Goal: Transaction & Acquisition: Purchase product/service

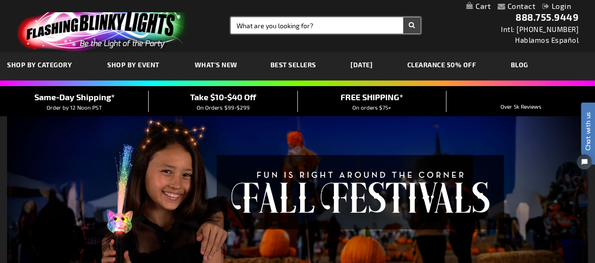
click at [322, 31] on input "Search" at bounding box center [325, 25] width 189 height 16
click at [403, 17] on button "Search" at bounding box center [411, 25] width 17 height 16
click at [321, 29] on input "blinky pis" at bounding box center [325, 25] width 189 height 16
type input "blinky pins"
click at [403, 17] on button "Search" at bounding box center [411, 25] width 17 height 16
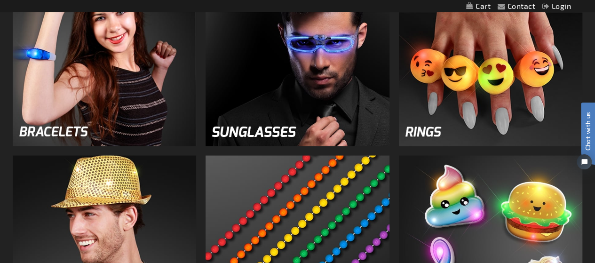
scroll to position [987, 0]
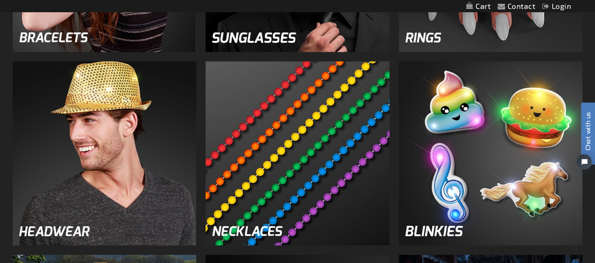
click at [461, 123] on img at bounding box center [491, 154] width 184 height 184
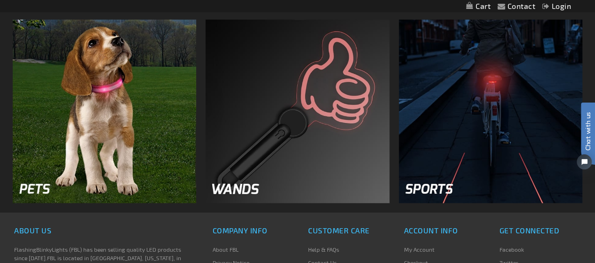
scroll to position [1034, 0]
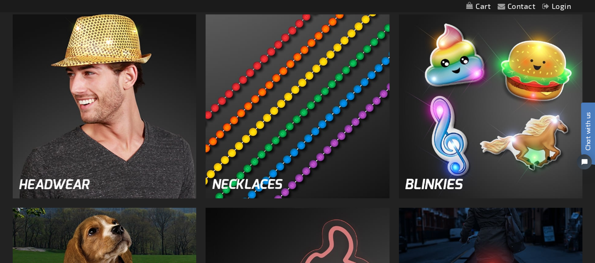
click at [474, 111] on img at bounding box center [491, 107] width 184 height 184
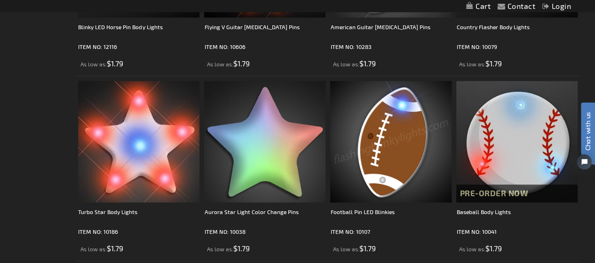
scroll to position [2350, 0]
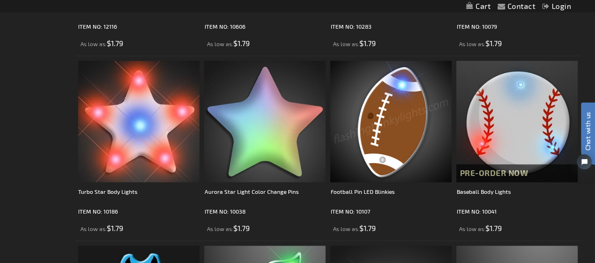
click at [401, 133] on img at bounding box center [390, 121] width 121 height 121
click at [387, 128] on img at bounding box center [390, 121] width 121 height 121
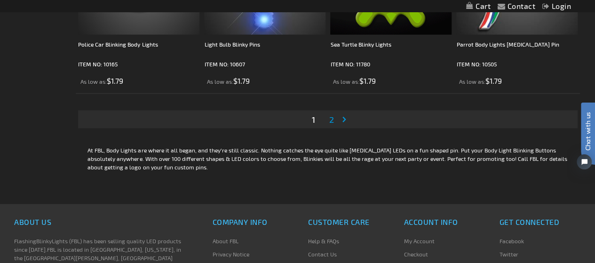
scroll to position [2867, 0]
click at [329, 122] on span "2" at bounding box center [331, 119] width 5 height 10
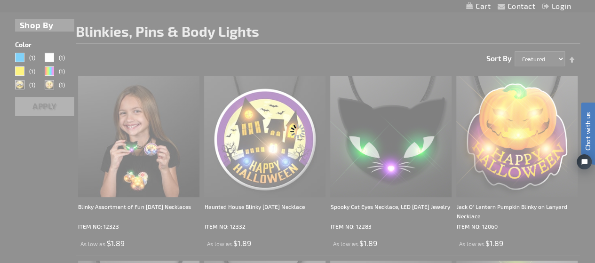
scroll to position [0, 0]
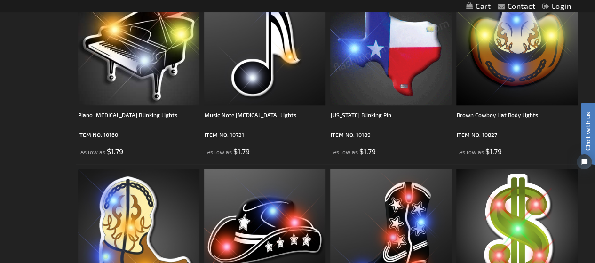
scroll to position [470, 0]
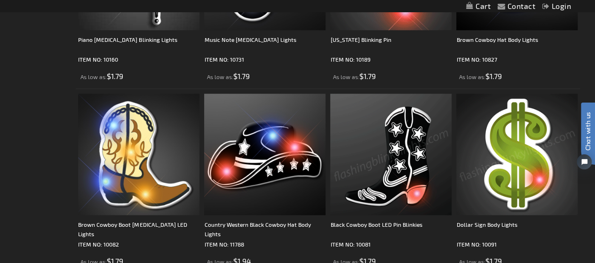
click at [515, 157] on img at bounding box center [516, 154] width 121 height 121
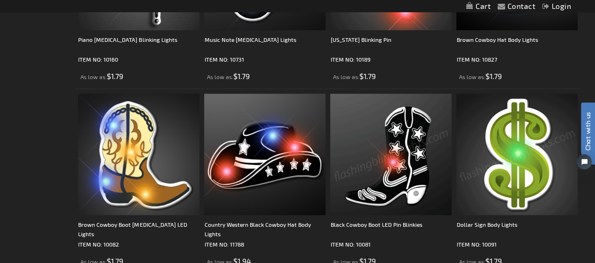
click at [515, 157] on img at bounding box center [516, 154] width 121 height 121
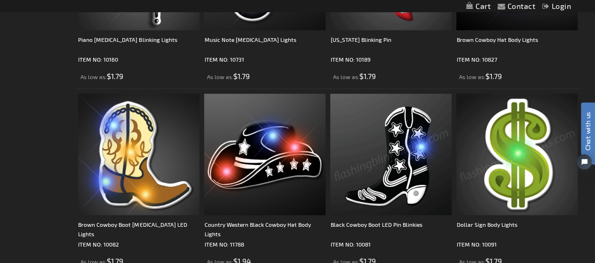
click at [524, 151] on img at bounding box center [516, 154] width 121 height 121
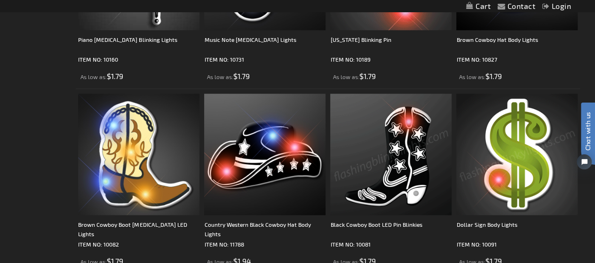
click at [519, 151] on img at bounding box center [516, 154] width 121 height 121
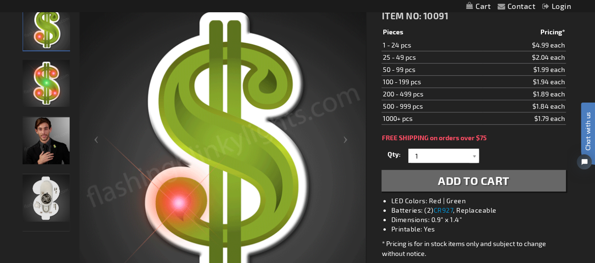
click at [49, 196] on img "Dollar Sign Body Lights" at bounding box center [46, 197] width 47 height 47
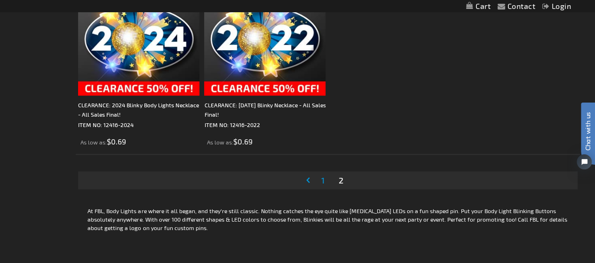
scroll to position [2303, 0]
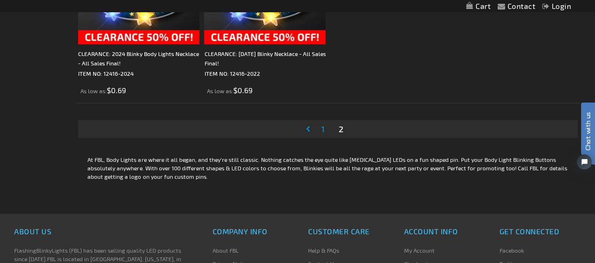
click at [322, 129] on span "1" at bounding box center [322, 129] width 3 height 10
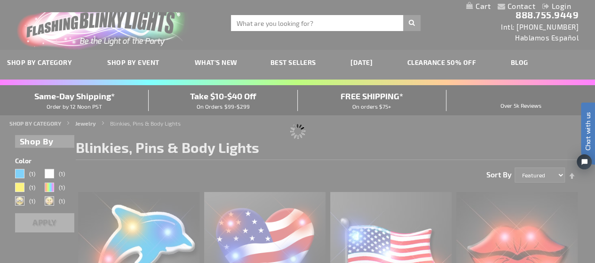
scroll to position [0, 0]
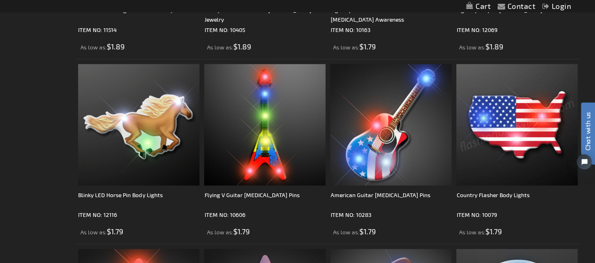
scroll to position [2350, 0]
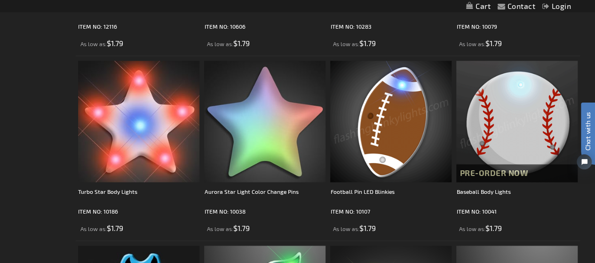
click at [498, 128] on img at bounding box center [516, 121] width 121 height 121
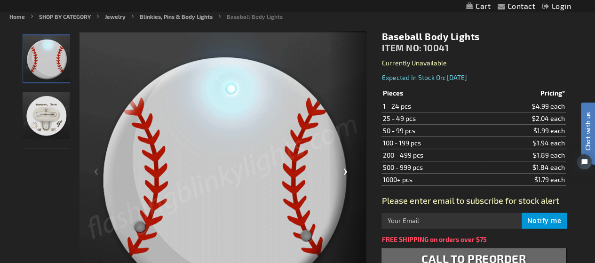
scroll to position [94, 0]
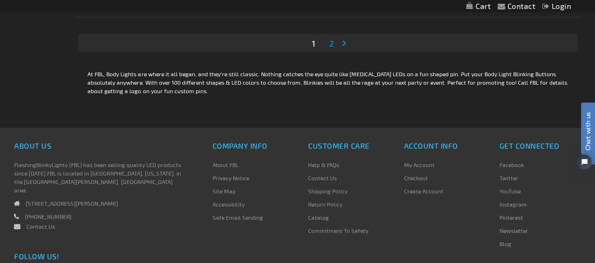
scroll to position [2941, 0]
click at [330, 45] on span "2" at bounding box center [331, 44] width 5 height 10
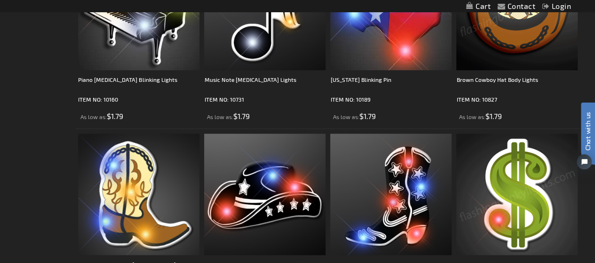
scroll to position [423, 0]
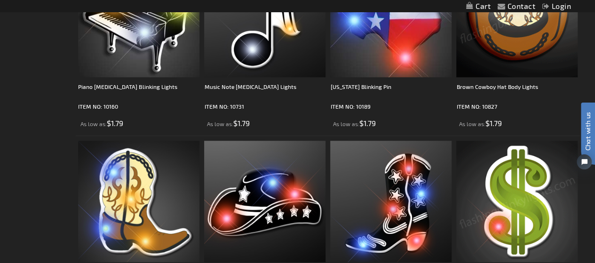
click at [520, 191] on img at bounding box center [516, 201] width 121 height 121
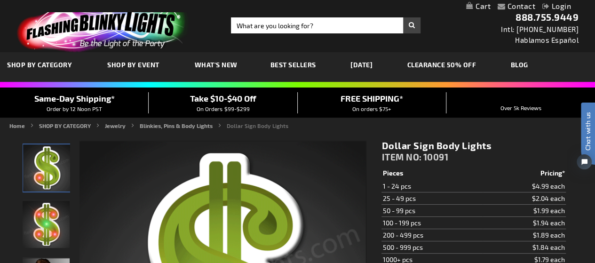
scroll to position [188, 0]
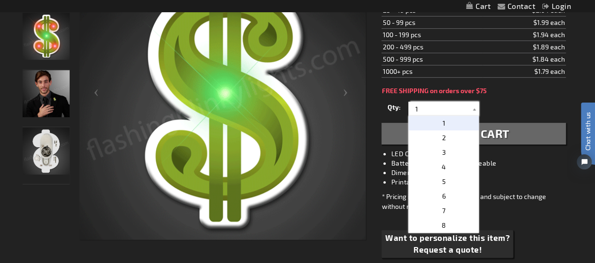
click at [429, 108] on input "1" at bounding box center [444, 109] width 68 height 14
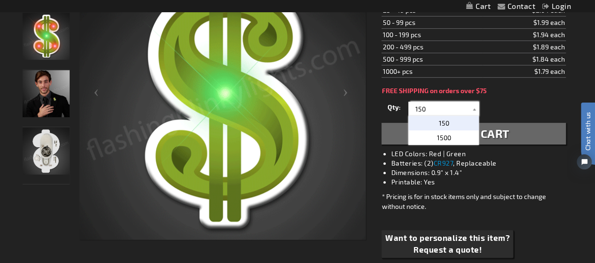
type input "150"
click at [450, 119] on p "150" at bounding box center [443, 123] width 71 height 15
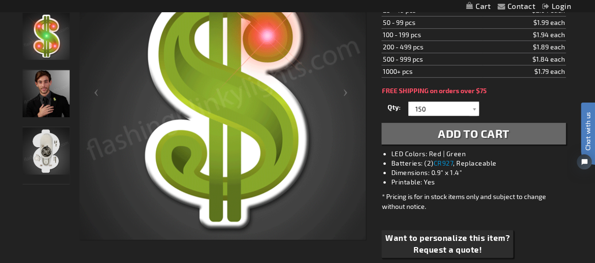
click at [491, 131] on span "Add to Cart" at bounding box center [473, 133] width 71 height 14
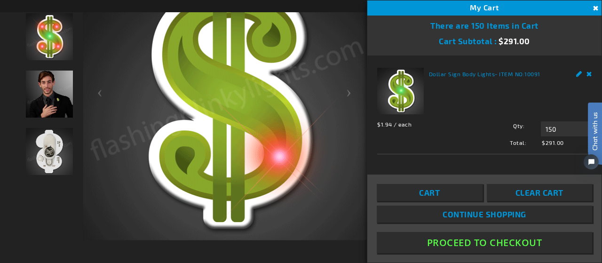
click at [490, 243] on button "Proceed To Checkout" at bounding box center [483, 242] width 215 height 21
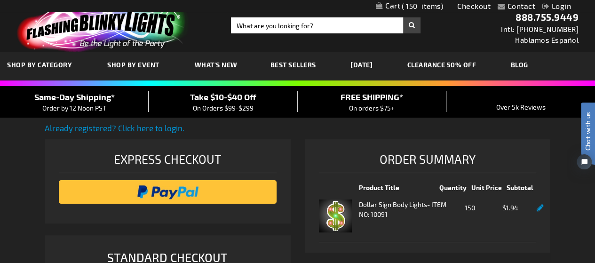
select select "US"
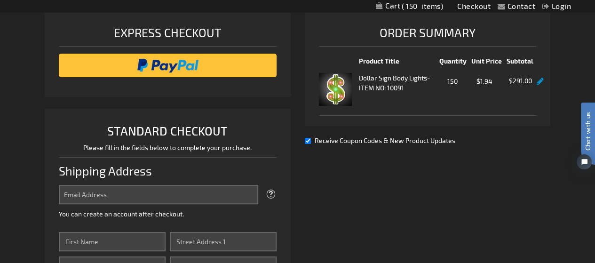
scroll to position [141, 0]
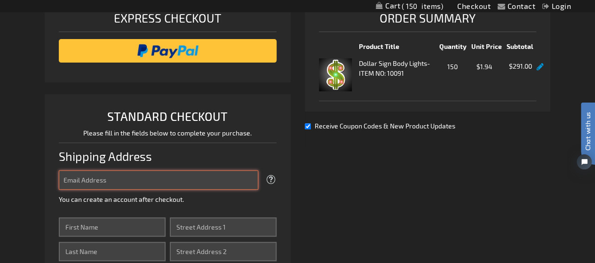
click at [207, 180] on input "Email Address" at bounding box center [158, 179] width 199 height 19
type input "[EMAIL_ADDRESS][DOMAIN_NAME]"
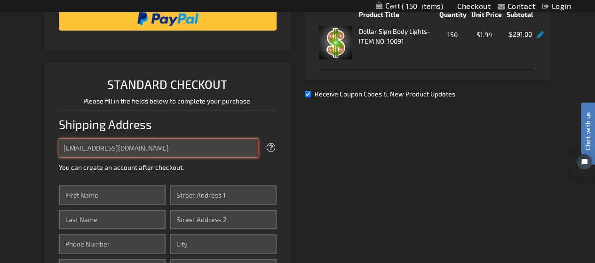
scroll to position [188, 0]
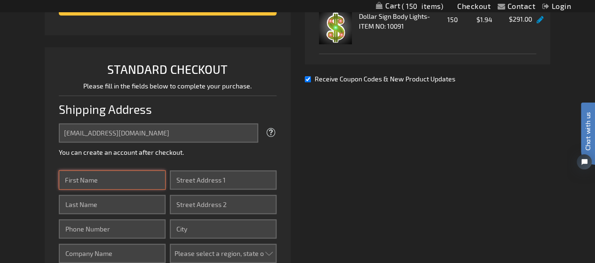
click at [141, 181] on input "First Name" at bounding box center [112, 179] width 107 height 19
type input "Jan"
type input "[PERSON_NAME]"
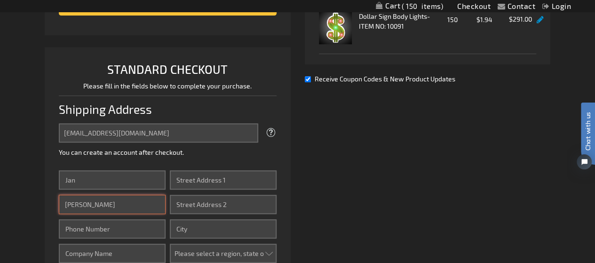
type input "7083541323"
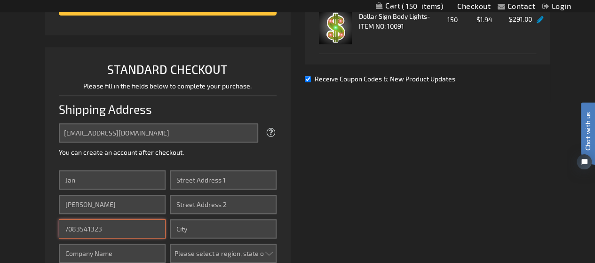
type input "Aging Care Connections - Advancement Department"
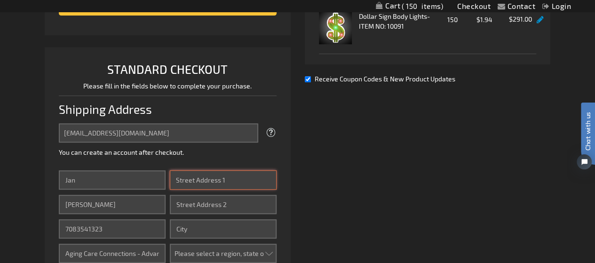
type input "111 W. Harris Avenue"
type input "La Grange"
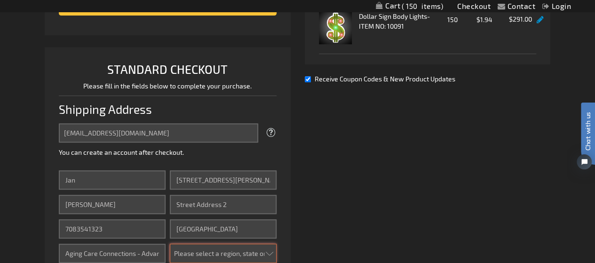
select select "23"
type input "60525"
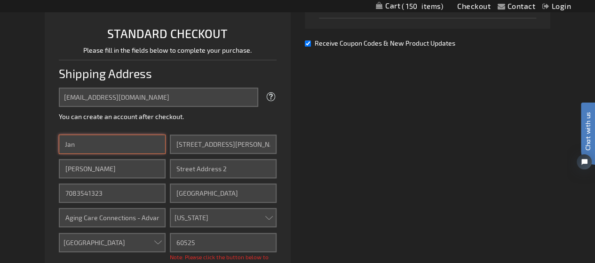
scroll to position [282, 0]
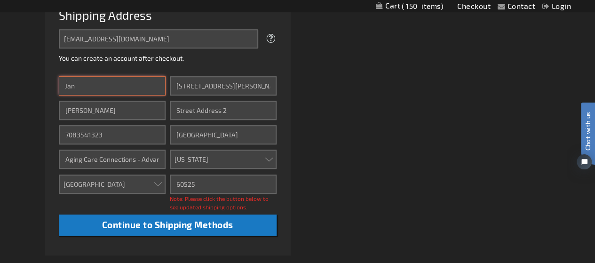
click at [144, 86] on input "Jan" at bounding box center [112, 85] width 107 height 19
click at [320, 133] on div "Already registered? Click here to login. Shipping Review & Payments Estimated T…" at bounding box center [297, 103] width 505 height 526
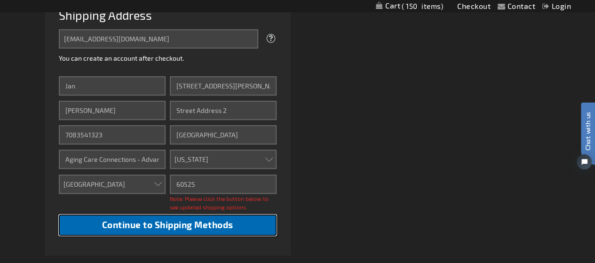
click at [189, 224] on span "Continue to Shipping Methods" at bounding box center [167, 224] width 131 height 11
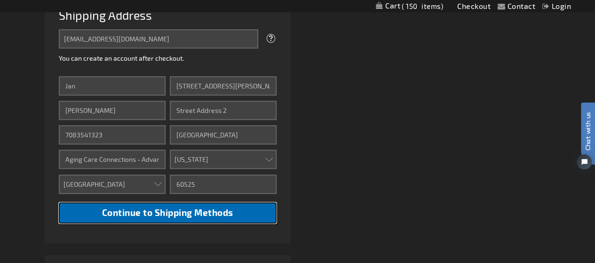
click at [169, 211] on span "Continue to Shipping Methods" at bounding box center [167, 212] width 131 height 11
click at [166, 211] on span "Continue to Shipping Methods" at bounding box center [167, 212] width 131 height 11
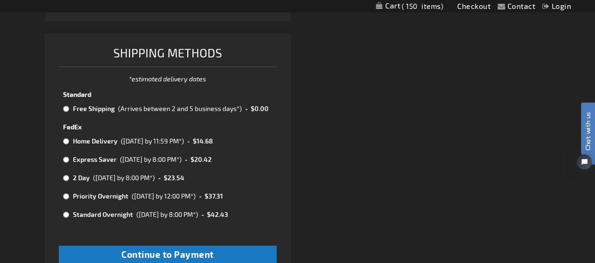
scroll to position [517, 0]
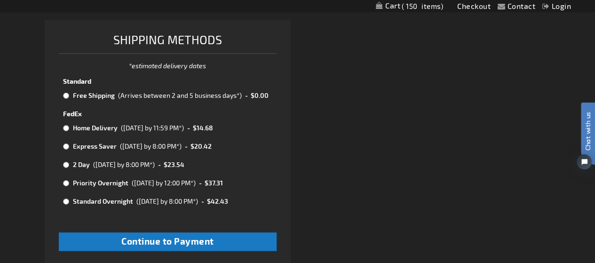
click at [64, 95] on input "radio" at bounding box center [66, 96] width 6 height 8
radio input "true"
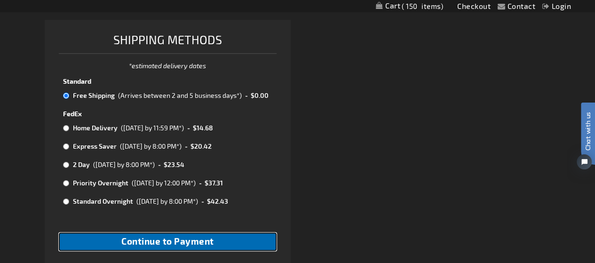
click at [171, 242] on span "Continue to Payment" at bounding box center [167, 240] width 93 height 11
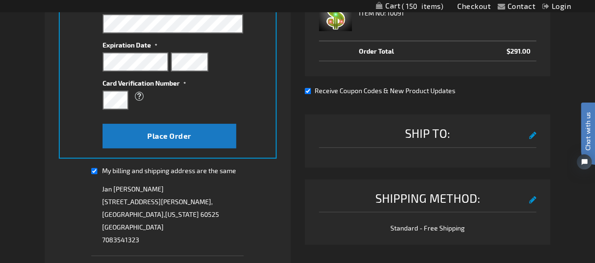
scroll to position [282, 0]
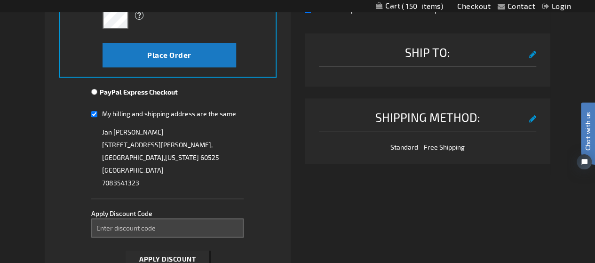
click at [92, 113] on input "My billing and shipping address are the same" at bounding box center [94, 113] width 6 height 19
checkbox input "false"
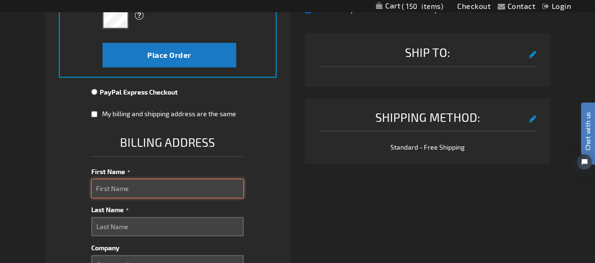
click at [147, 188] on input "First Name" at bounding box center [167, 188] width 152 height 19
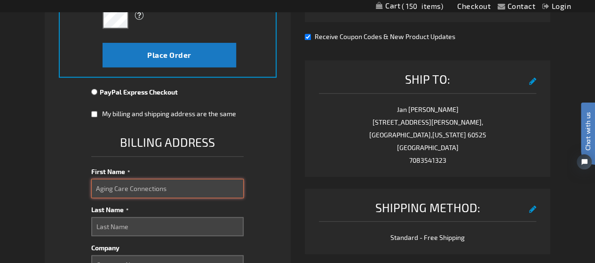
type input "Aging Care Connections"
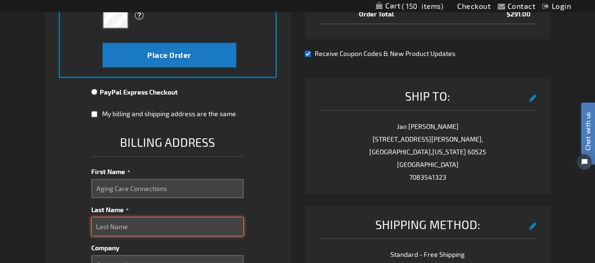
scroll to position [329, 0]
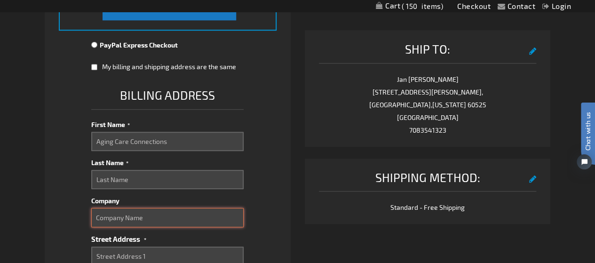
click at [113, 214] on input "Company" at bounding box center [167, 217] width 152 height 19
type input "Aging Care Connections - Advancement Department"
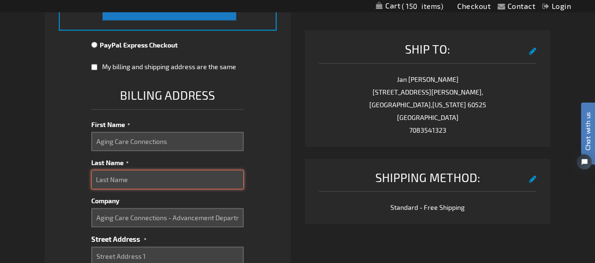
type input "Walch"
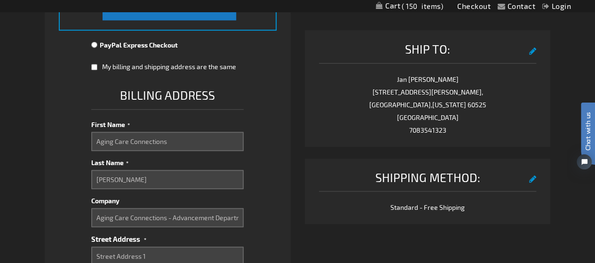
type input "111 W. Harris Avenue"
select select "23"
type input "La Grange"
type input "60525"
type input "7083541323"
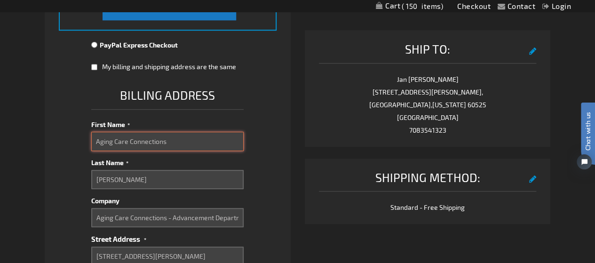
drag, startPoint x: 98, startPoint y: 140, endPoint x: 197, endPoint y: 140, distance: 99.2
click at [197, 140] on input "Aging Care Connections" at bounding box center [167, 141] width 152 height 19
type input "A"
type input "Jan"
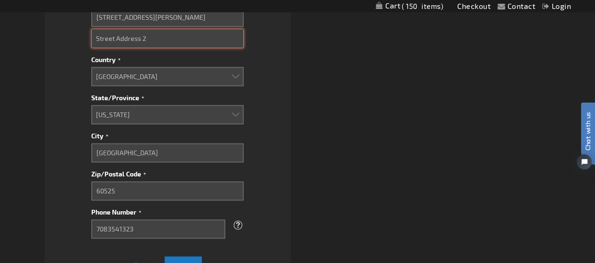
scroll to position [615, 0]
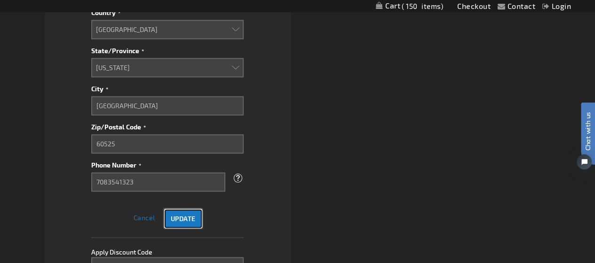
click at [183, 218] on span "Update" at bounding box center [183, 218] width 25 height 8
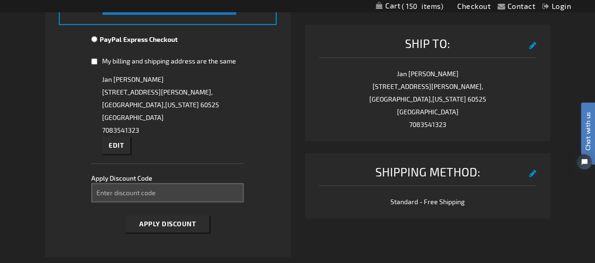
scroll to position [349, 0]
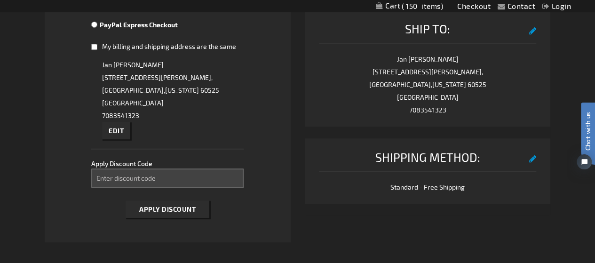
click at [529, 38] on button "edit" at bounding box center [533, 29] width 8 height 17
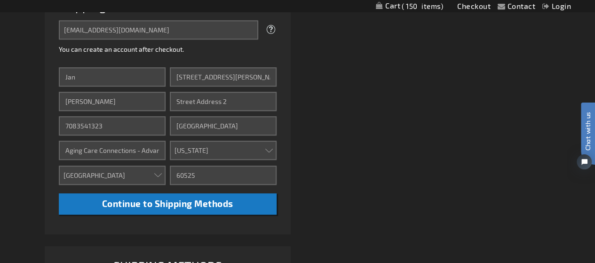
scroll to position [235, 0]
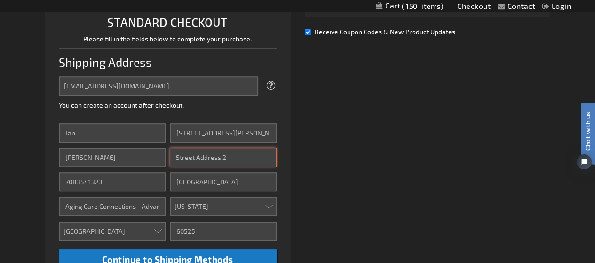
click at [203, 160] on input "Street Address: Line 2" at bounding box center [223, 157] width 107 height 19
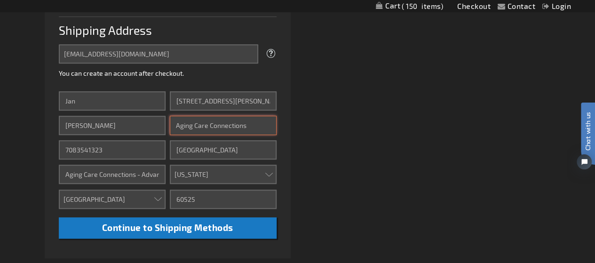
scroll to position [282, 0]
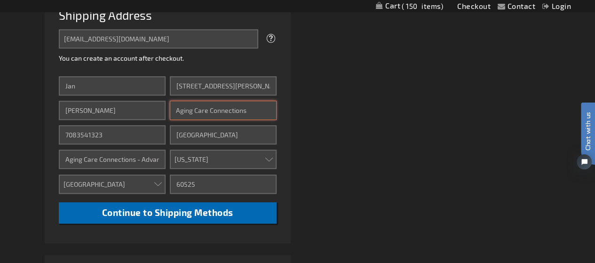
type input "Aging Care Connections"
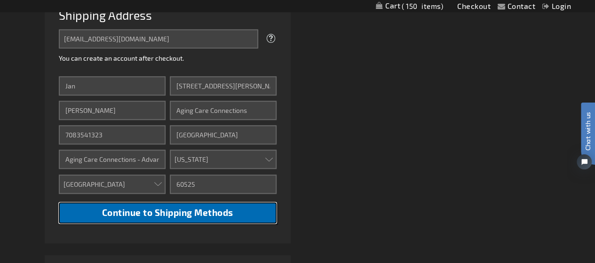
click at [182, 210] on span "Continue to Shipping Methods" at bounding box center [167, 212] width 131 height 11
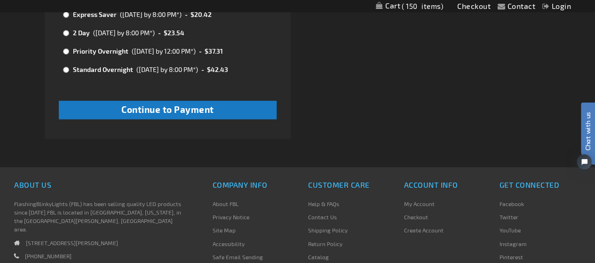
scroll to position [658, 0]
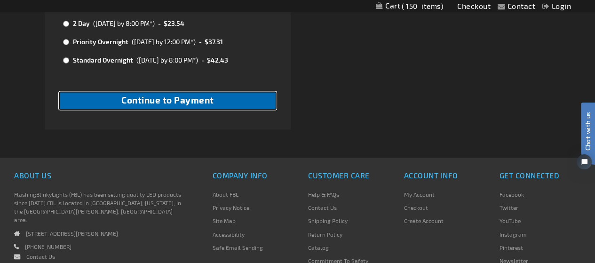
click at [164, 101] on span "Continue to Payment" at bounding box center [167, 99] width 93 height 11
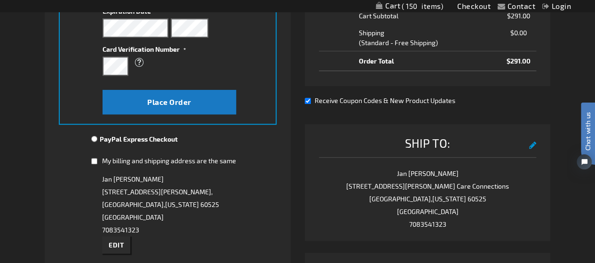
scroll to position [282, 0]
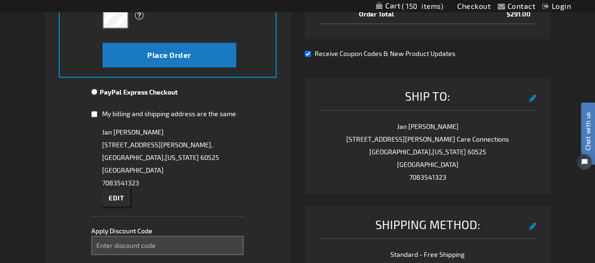
click at [92, 113] on input "My billing and shipping address are the same" at bounding box center [94, 113] width 6 height 19
checkbox input "true"
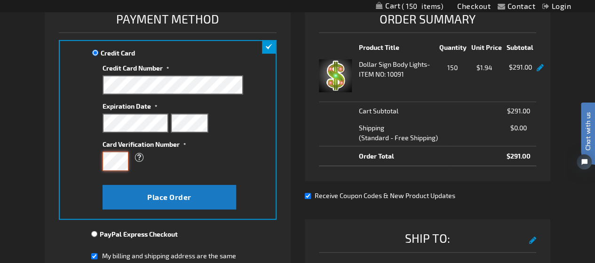
scroll to position [94, 0]
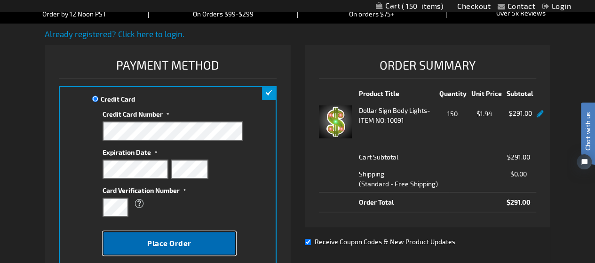
click at [163, 239] on span "Place Order" at bounding box center [169, 242] width 44 height 9
